Goal: Transaction & Acquisition: Subscribe to service/newsletter

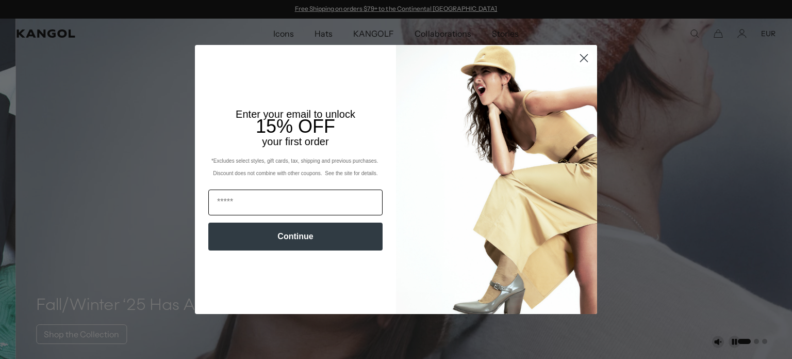
click at [239, 205] on input "Email" at bounding box center [295, 202] width 174 height 26
type input "**********"
click at [285, 237] on button "Continue" at bounding box center [295, 236] width 174 height 28
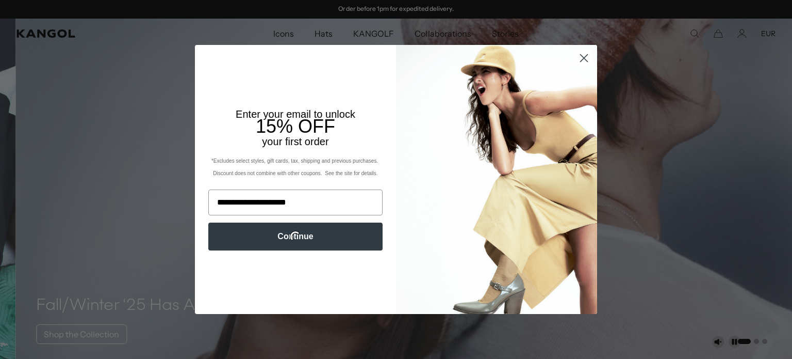
click at [579, 60] on circle "Close dialog" at bounding box center [584, 58] width 17 height 17
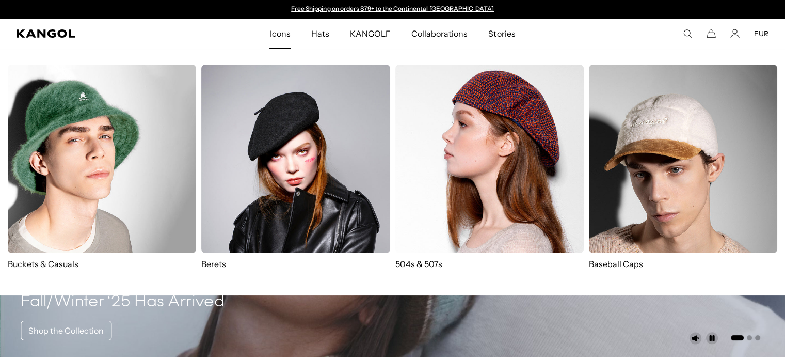
click at [450, 191] on img at bounding box center [489, 158] width 188 height 188
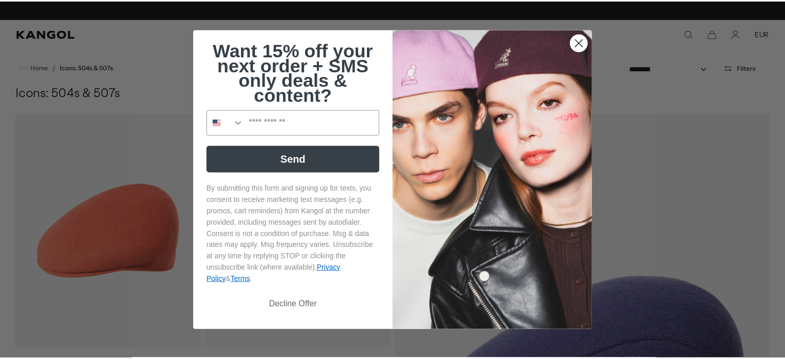
scroll to position [0, 213]
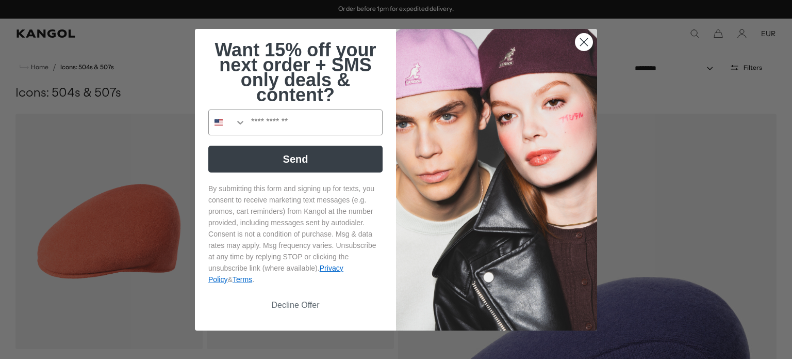
click at [581, 46] on circle "Close dialog" at bounding box center [584, 41] width 17 height 17
